Goal: Task Accomplishment & Management: Manage account settings

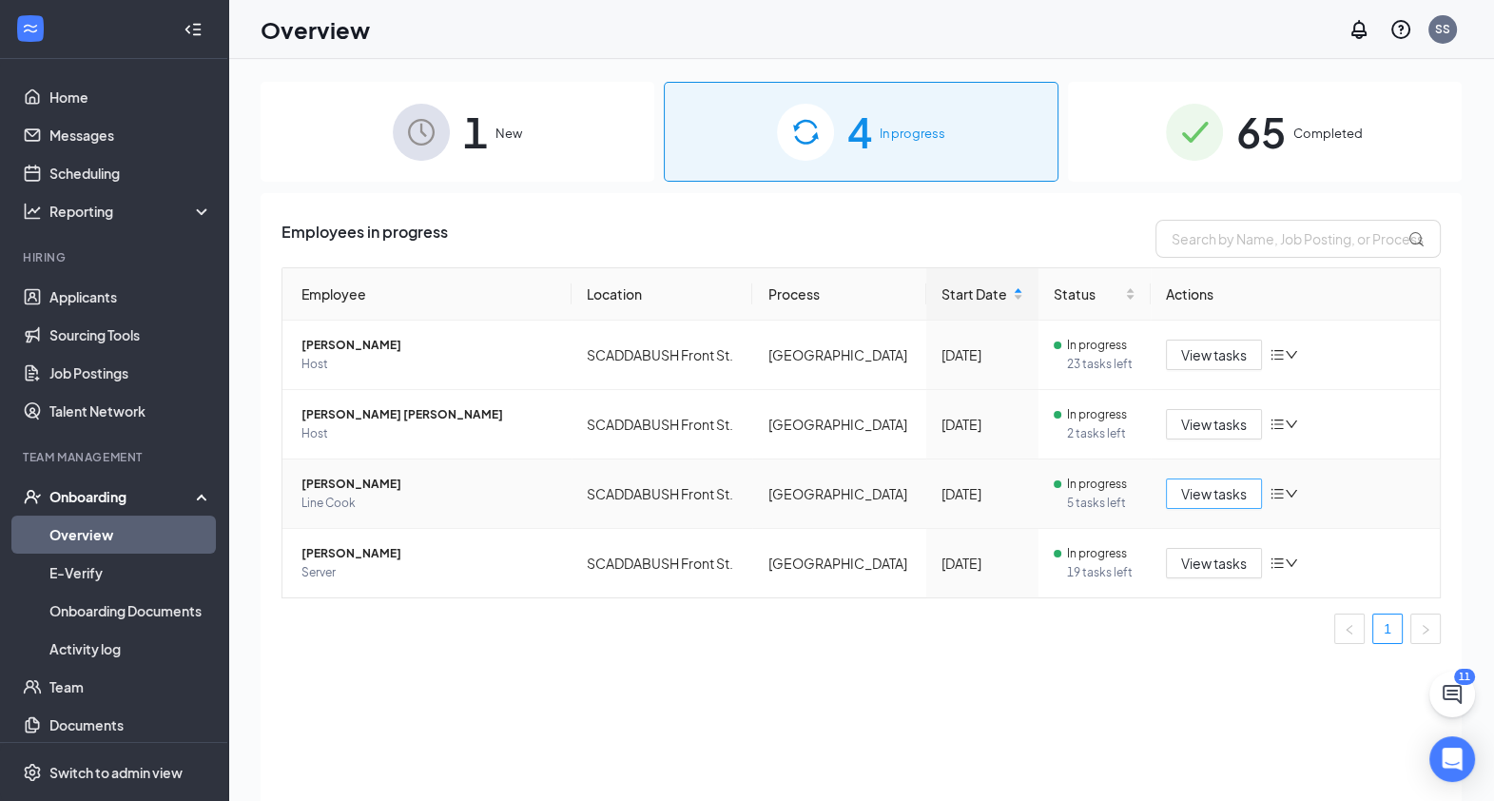
click at [1208, 490] on span "View tasks" at bounding box center [1214, 493] width 66 height 21
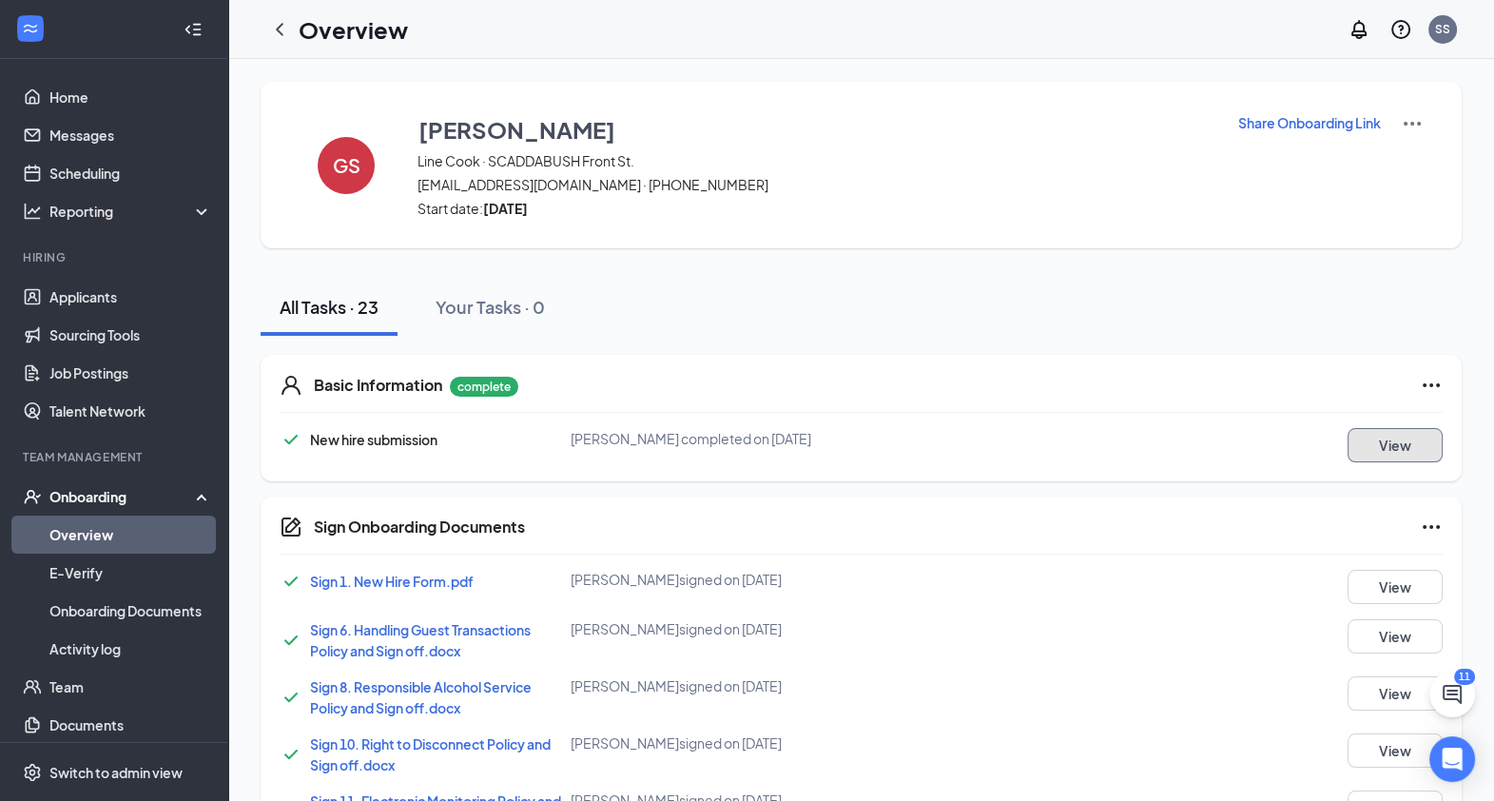
click at [1398, 436] on button "View" at bounding box center [1395, 445] width 95 height 34
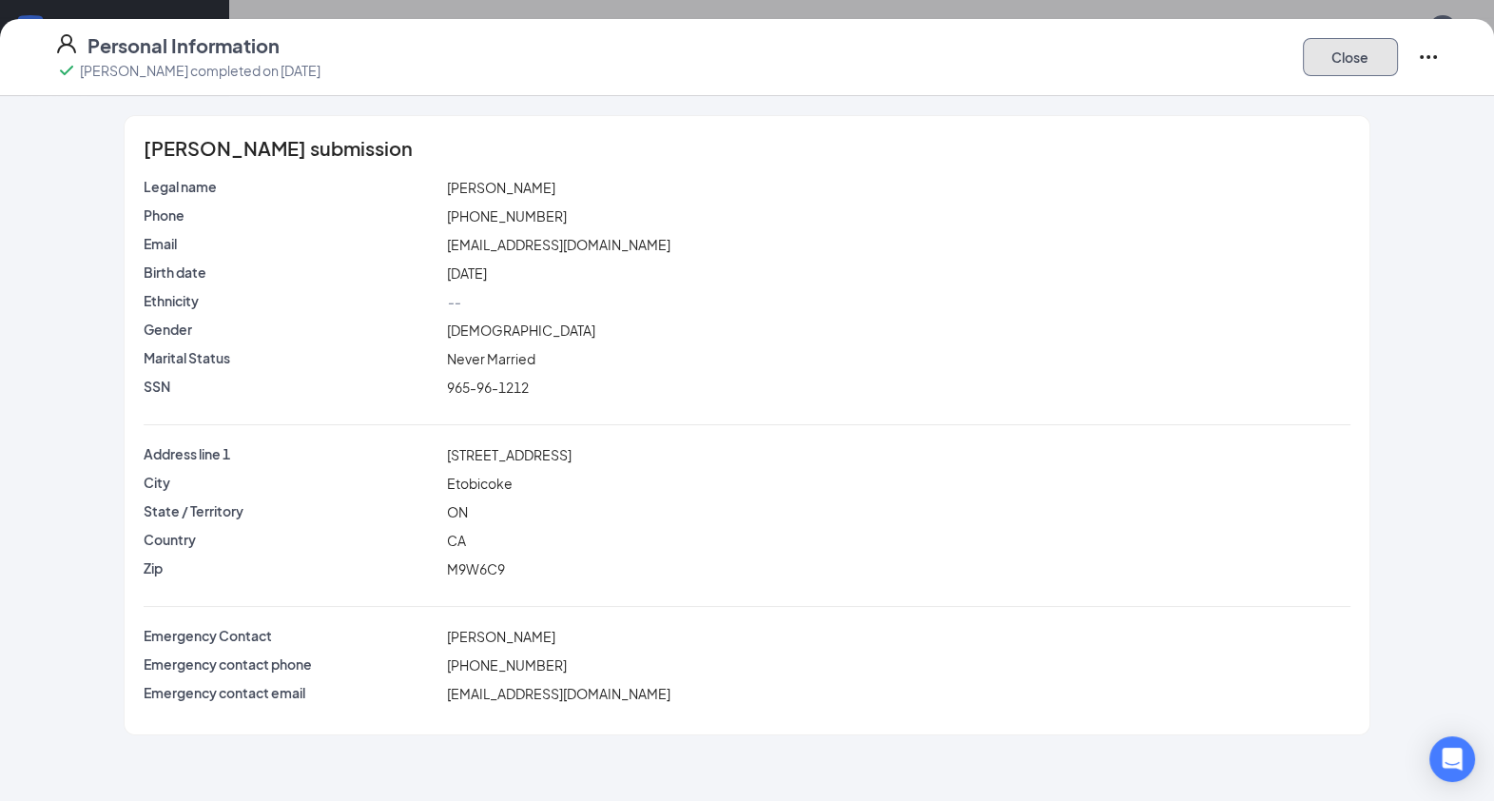
click at [1324, 57] on button "Close" at bounding box center [1350, 57] width 95 height 38
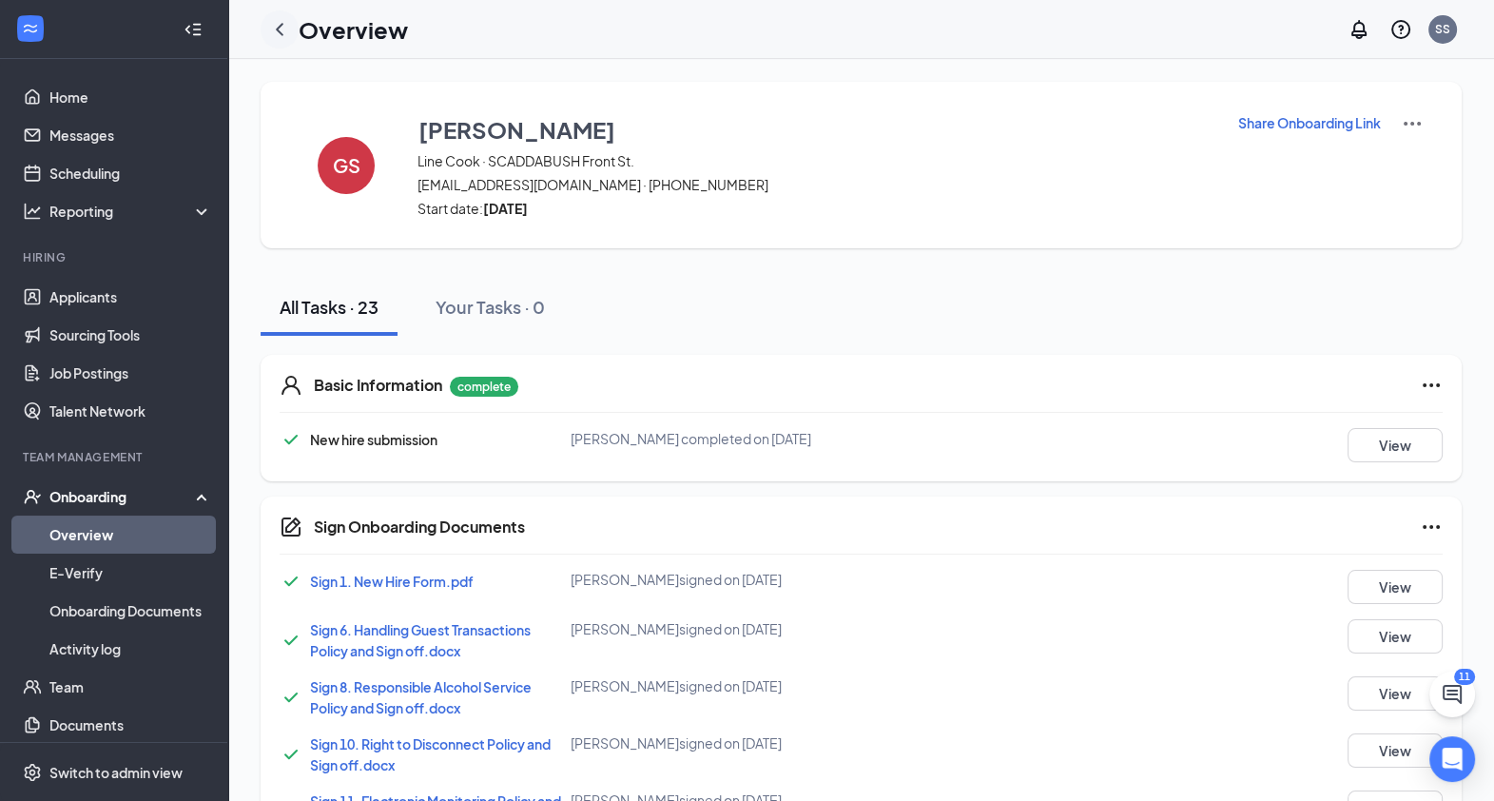
click at [271, 21] on icon "ChevronLeft" at bounding box center [279, 29] width 23 height 23
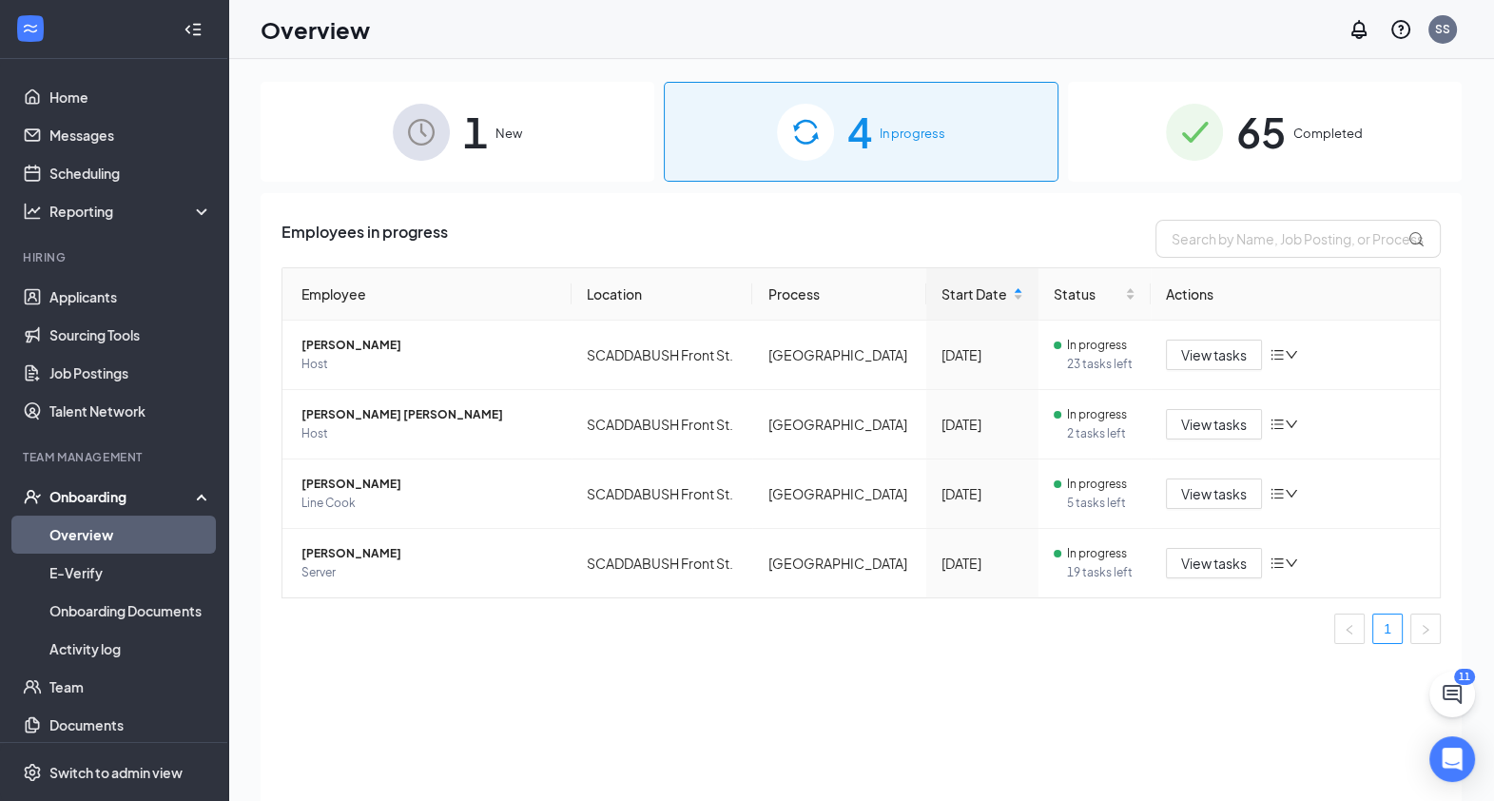
click at [1295, 138] on span "Completed" at bounding box center [1328, 133] width 69 height 19
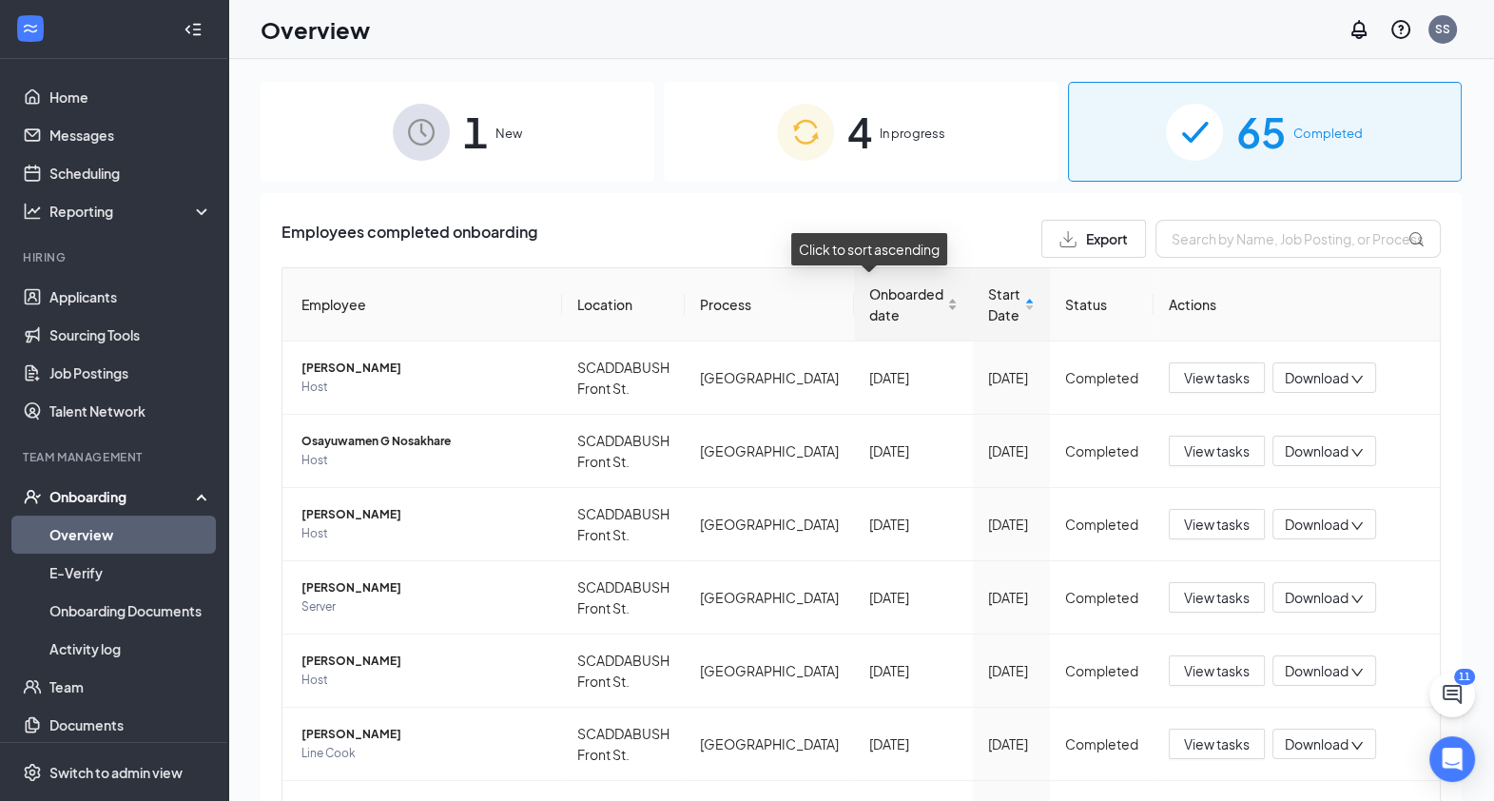
click at [884, 291] on span "Onboarded date" at bounding box center [906, 304] width 74 height 42
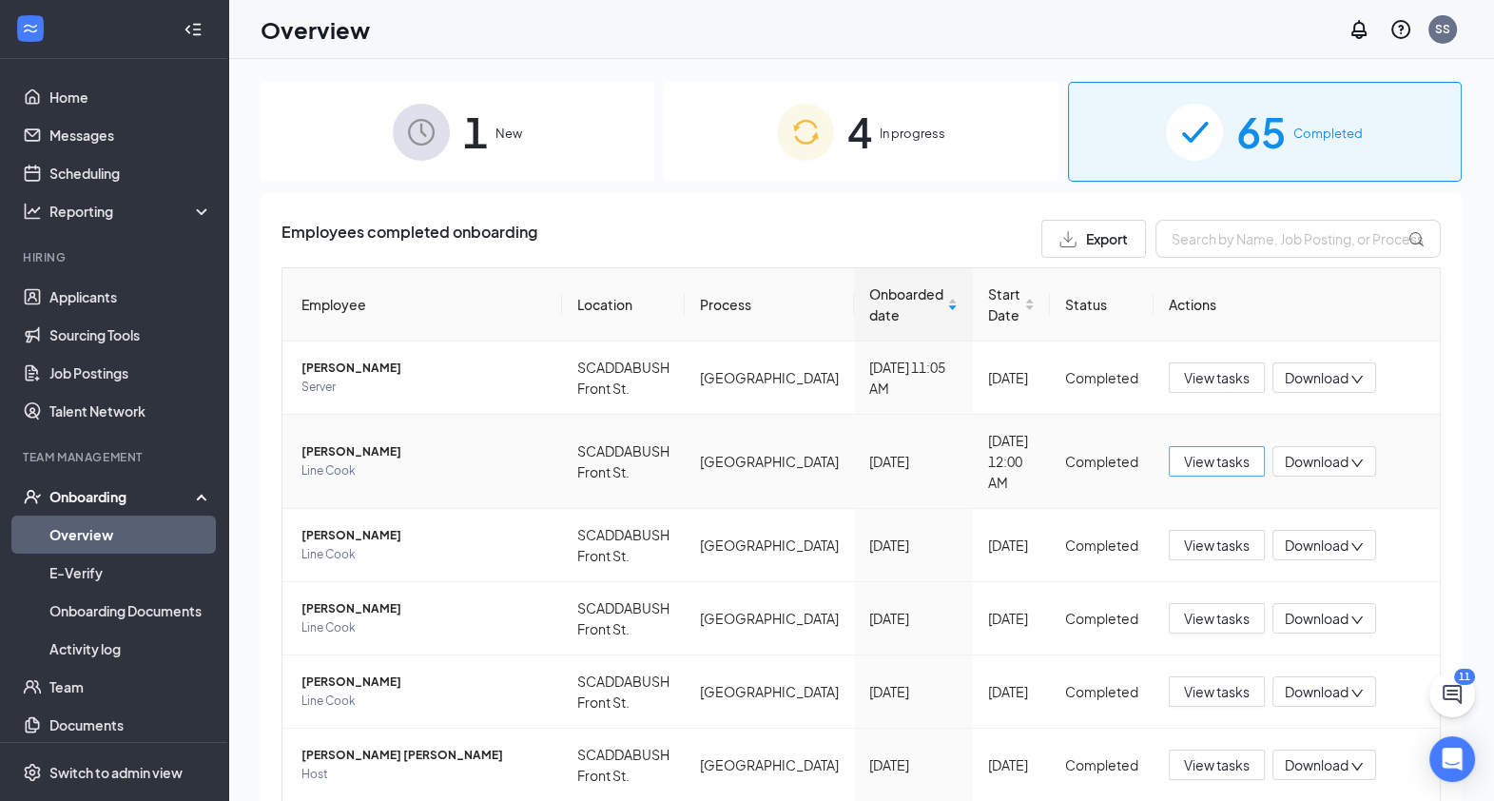
click at [1221, 451] on span "View tasks" at bounding box center [1217, 461] width 66 height 21
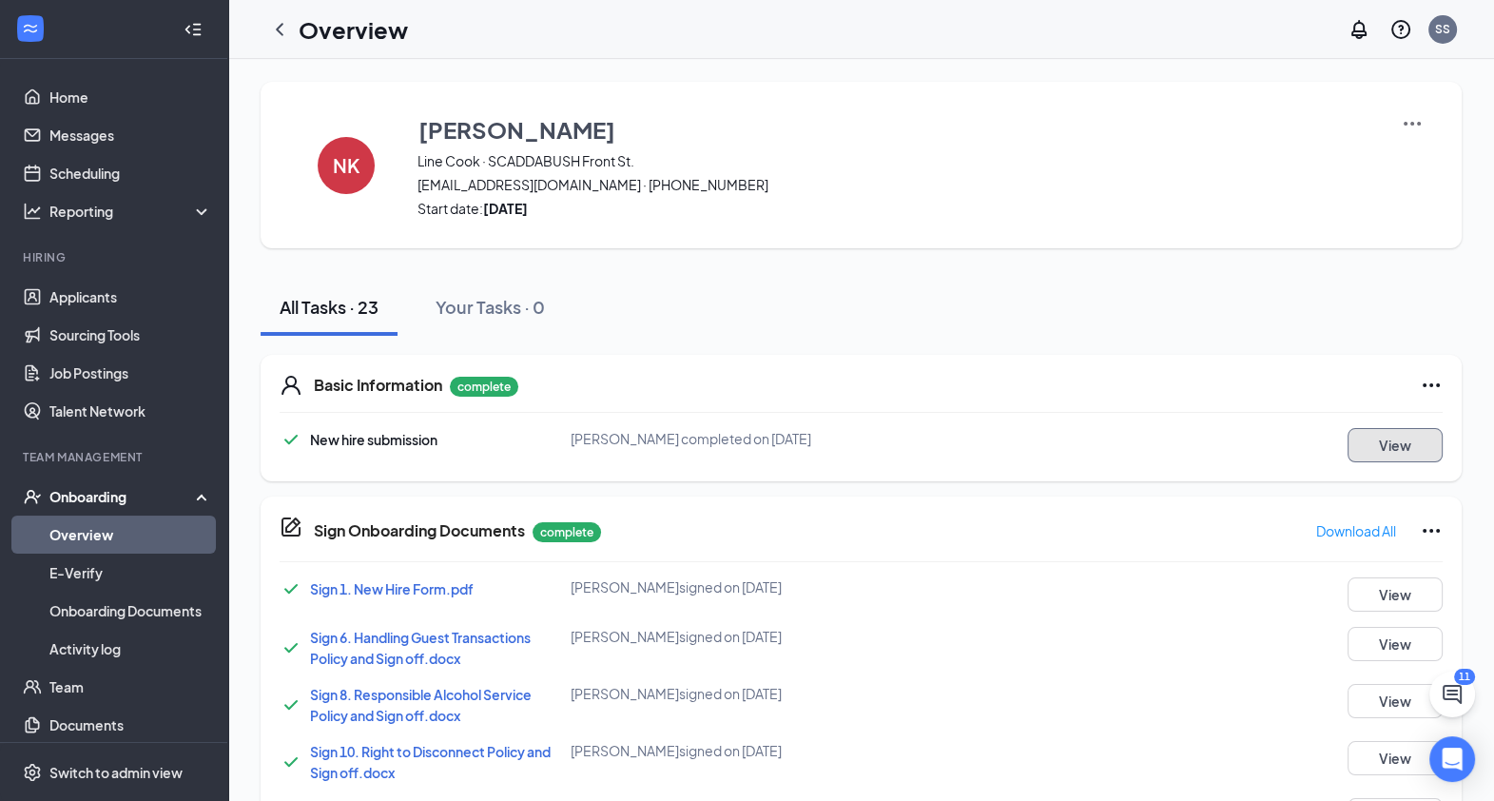
click at [1391, 451] on button "View" at bounding box center [1395, 445] width 95 height 34
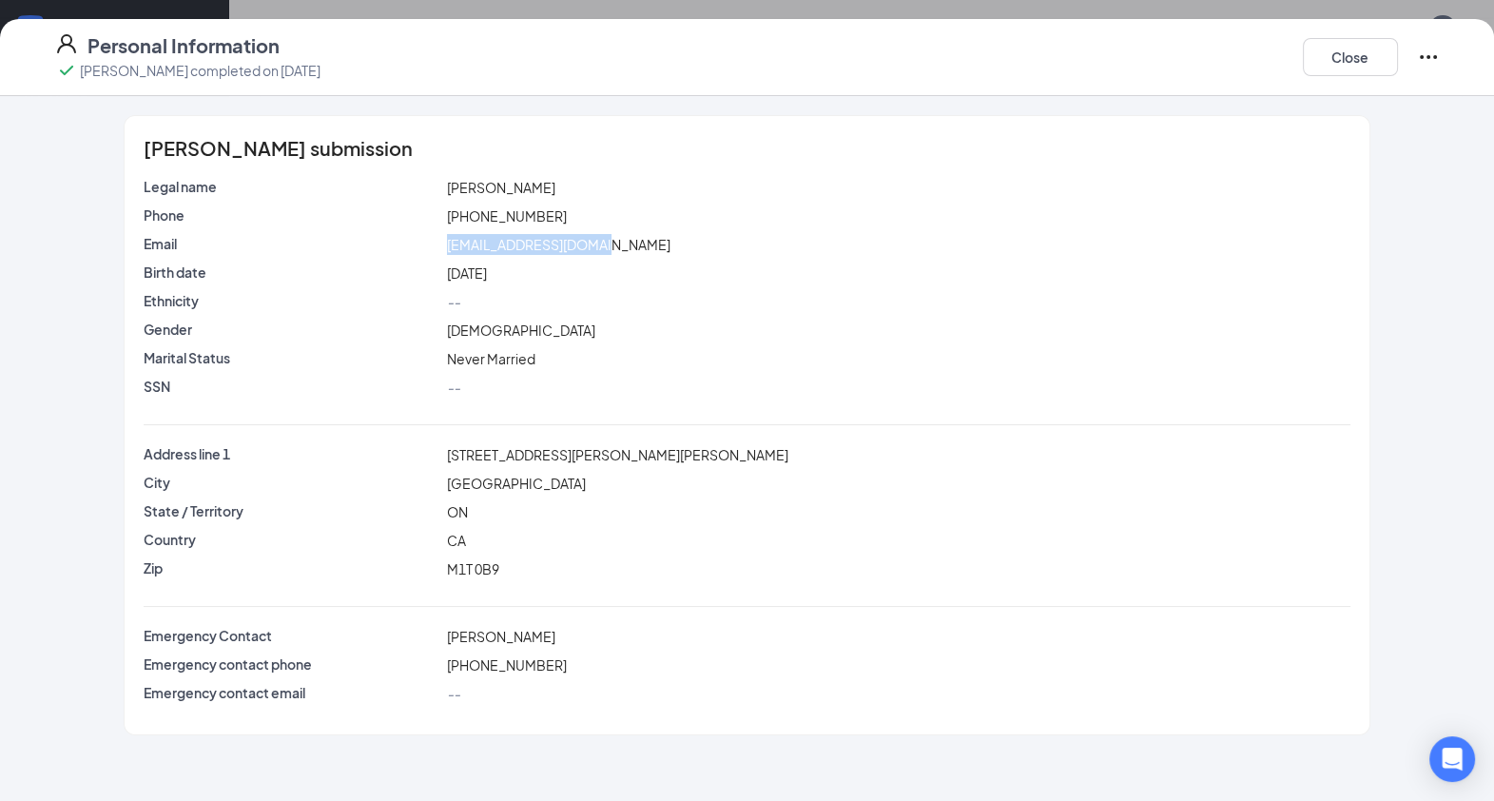
drag, startPoint x: 447, startPoint y: 242, endPoint x: 614, endPoint y: 249, distance: 167.6
click at [614, 249] on div "[EMAIL_ADDRESS][DOMAIN_NAME]" at bounding box center [898, 244] width 910 height 21
copy span "[EMAIL_ADDRESS][DOMAIN_NAME]"
click at [1350, 59] on button "Close" at bounding box center [1350, 57] width 95 height 38
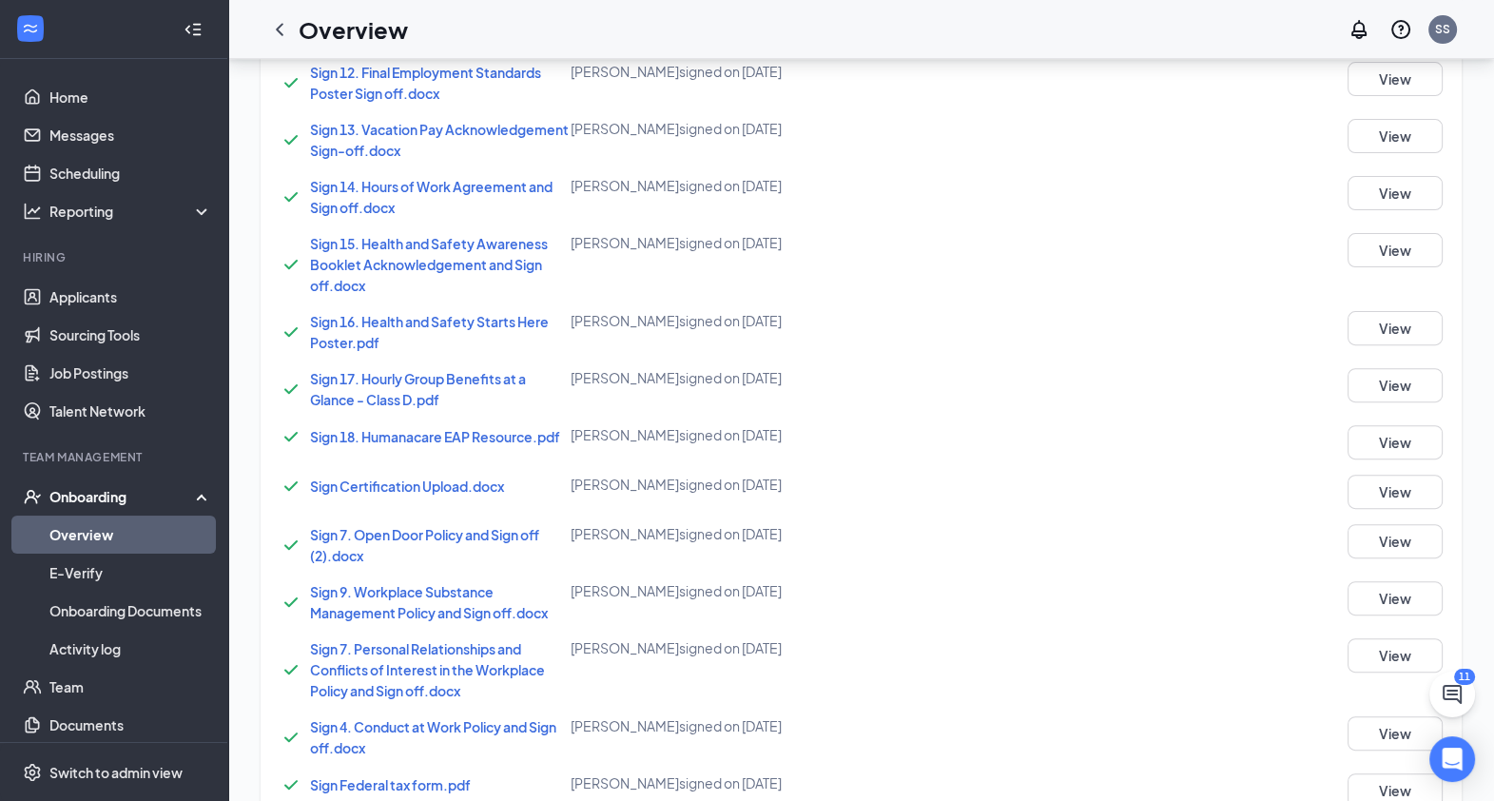
scroll to position [1229, 0]
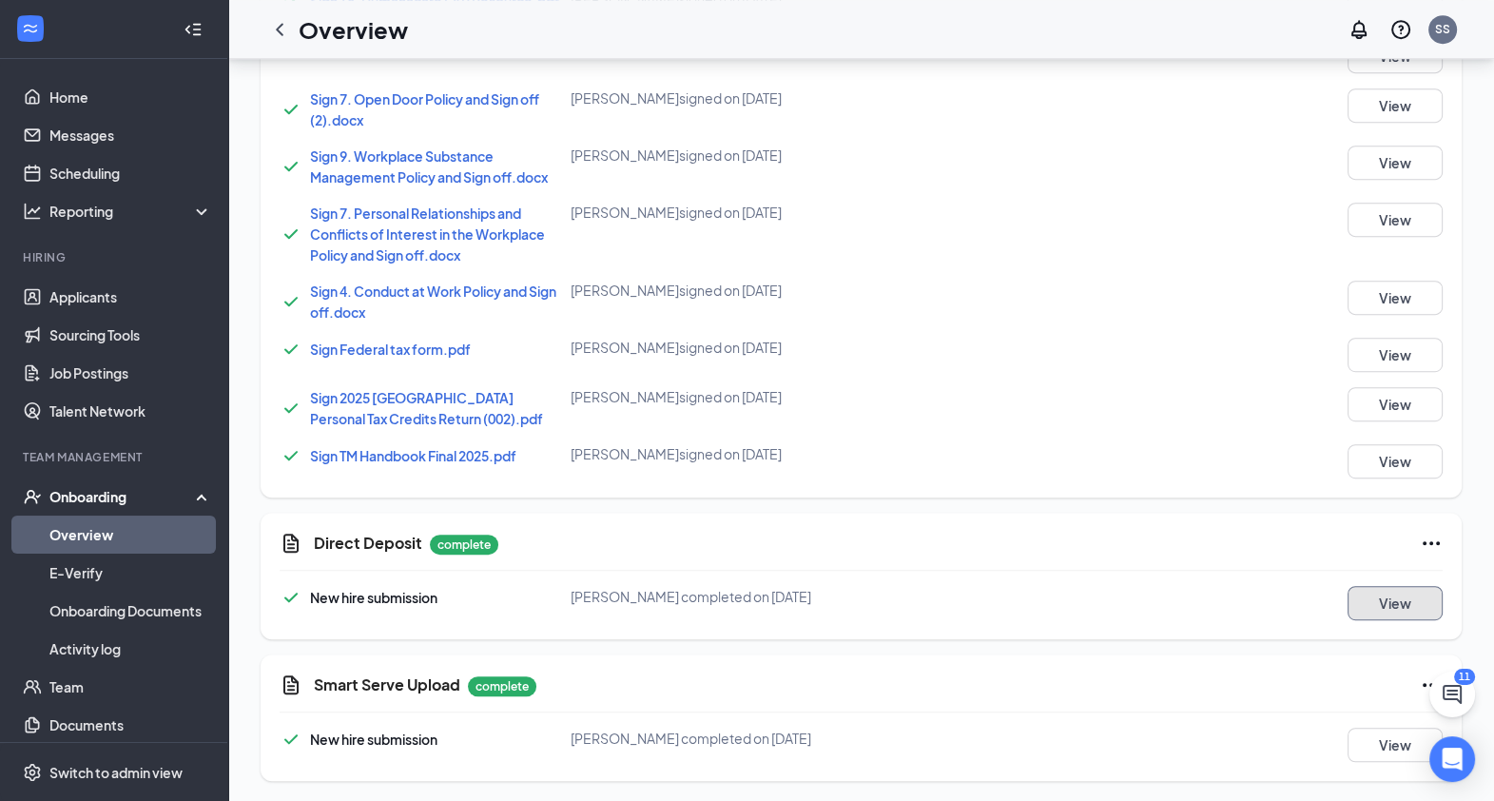
click at [1404, 594] on button "View" at bounding box center [1395, 603] width 95 height 34
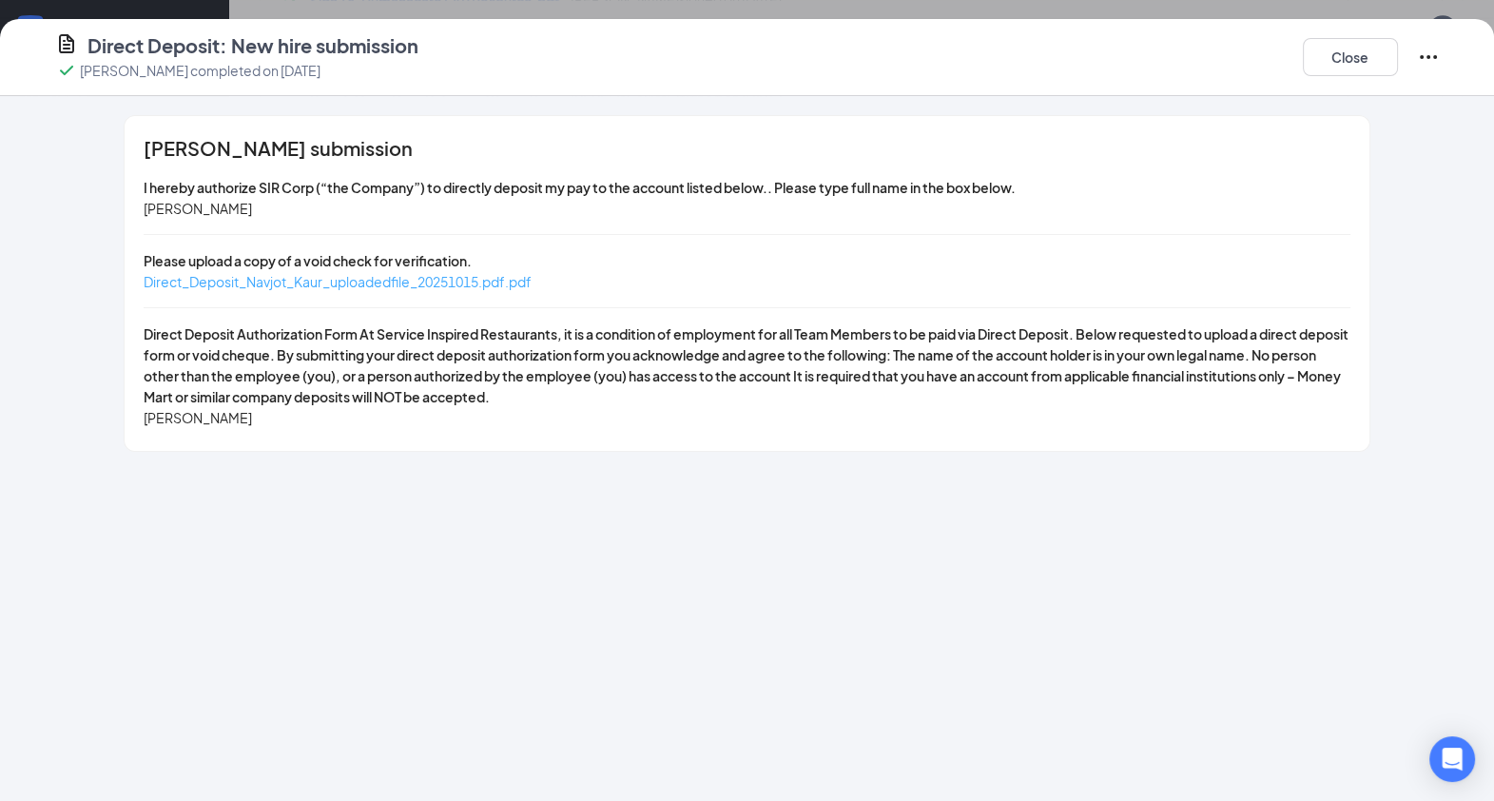
click at [442, 282] on span "Direct_Deposit_Navjot_Kaur_uploadedfile_20251015.pdf.pdf" at bounding box center [338, 281] width 388 height 17
click at [1343, 52] on button "Close" at bounding box center [1350, 57] width 95 height 38
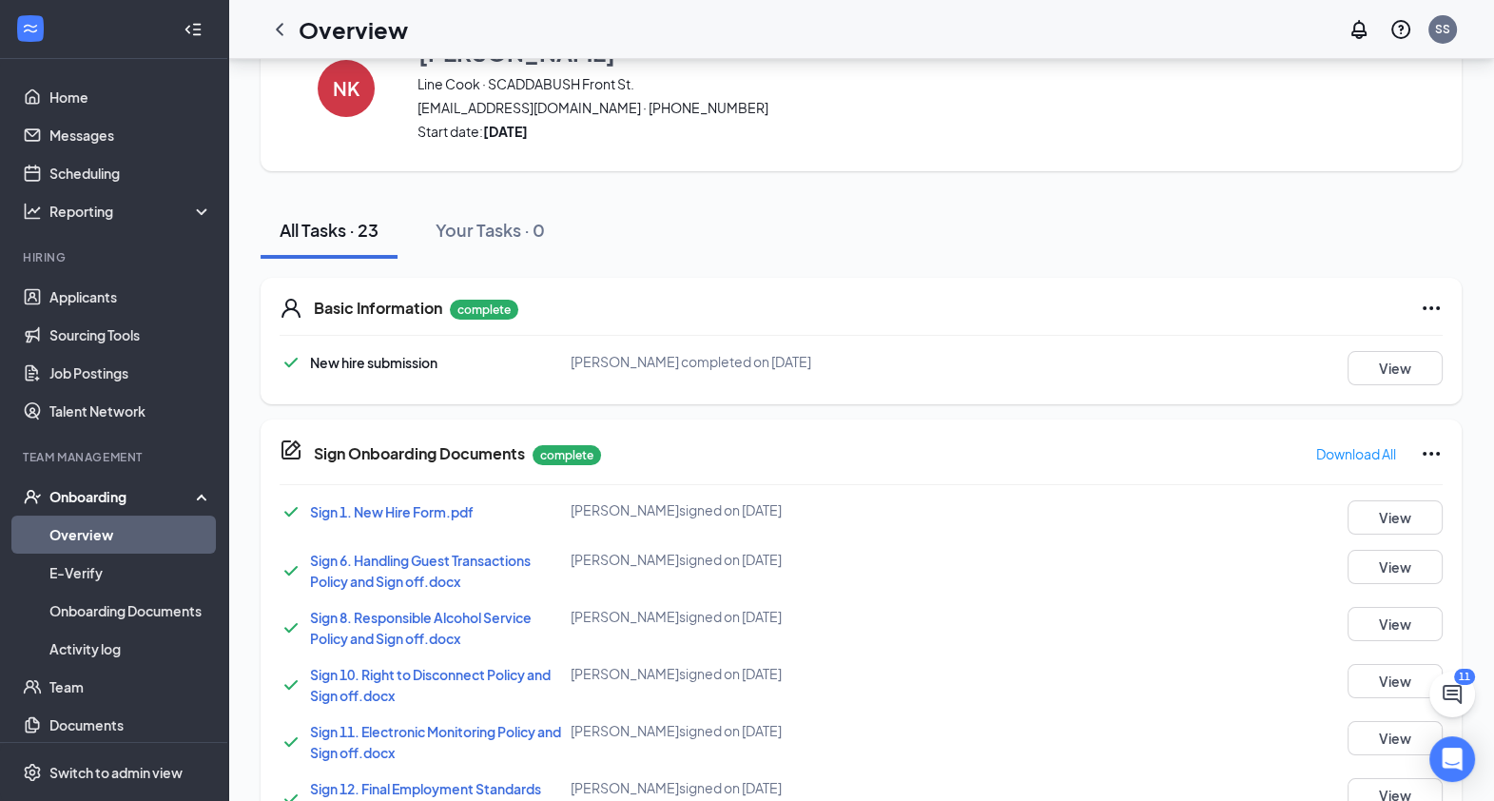
scroll to position [0, 0]
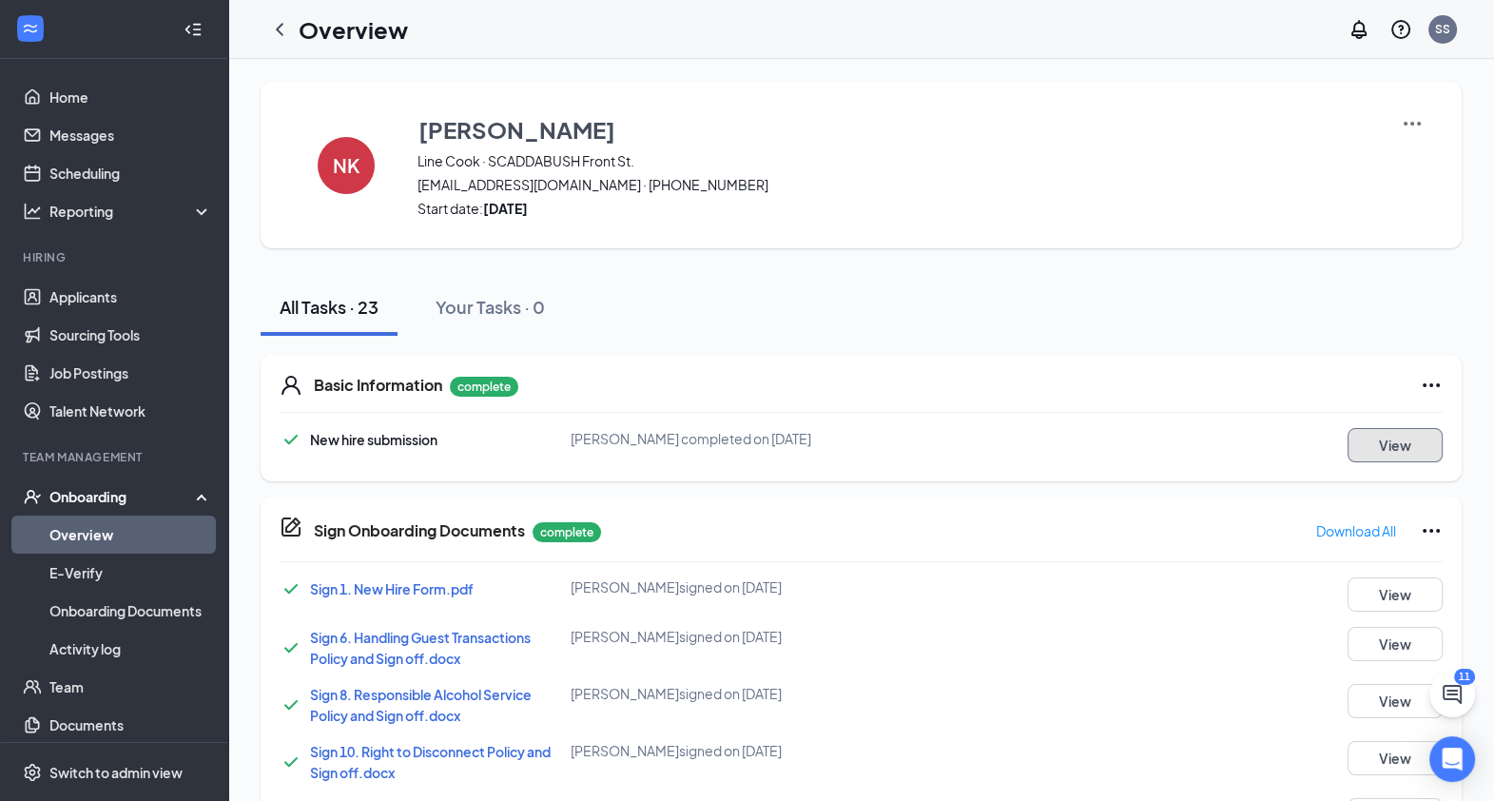
click at [1403, 439] on button "View" at bounding box center [1395, 445] width 95 height 34
